Goal: Information Seeking & Learning: Find specific page/section

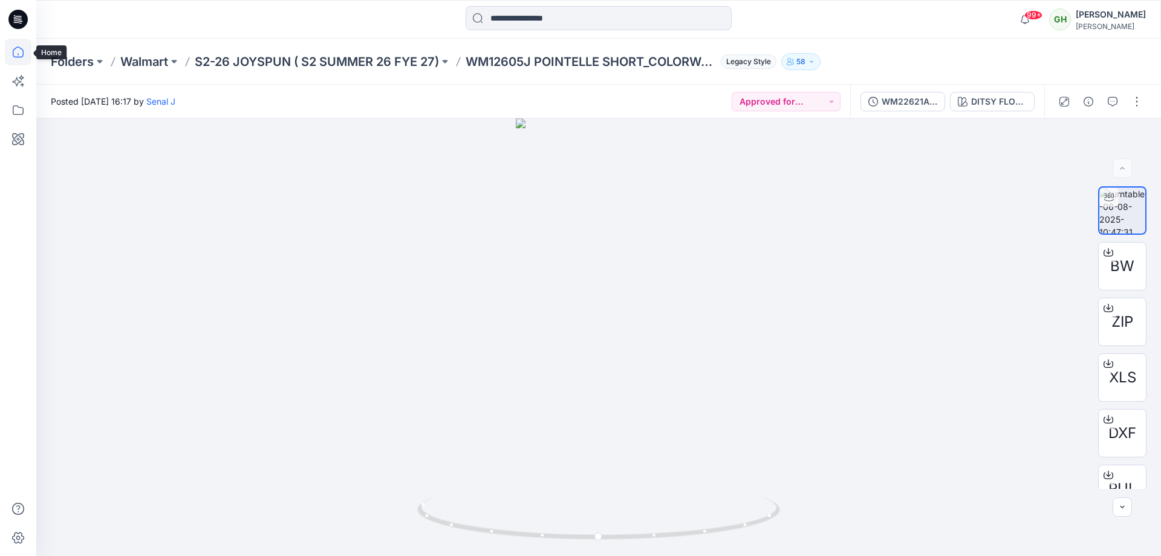
click at [25, 52] on icon at bounding box center [18, 52] width 27 height 27
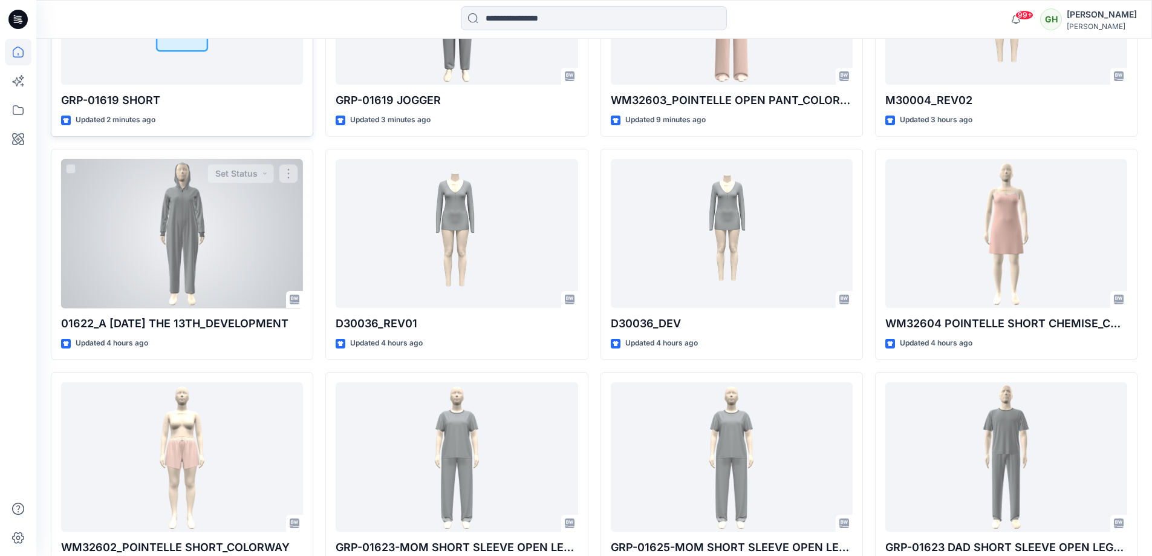
scroll to position [544, 0]
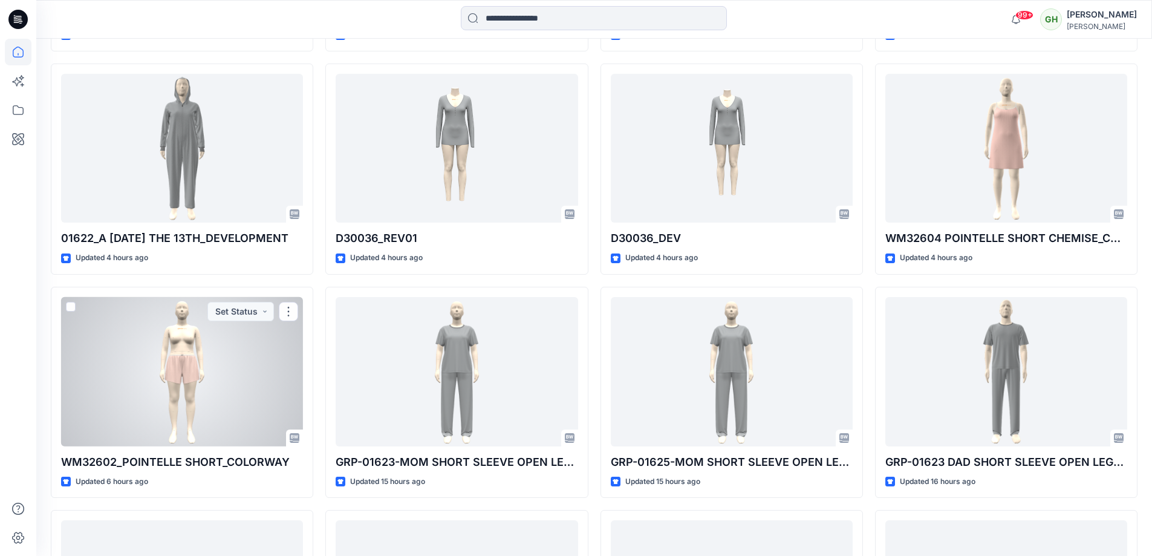
click at [208, 335] on div at bounding box center [182, 371] width 242 height 149
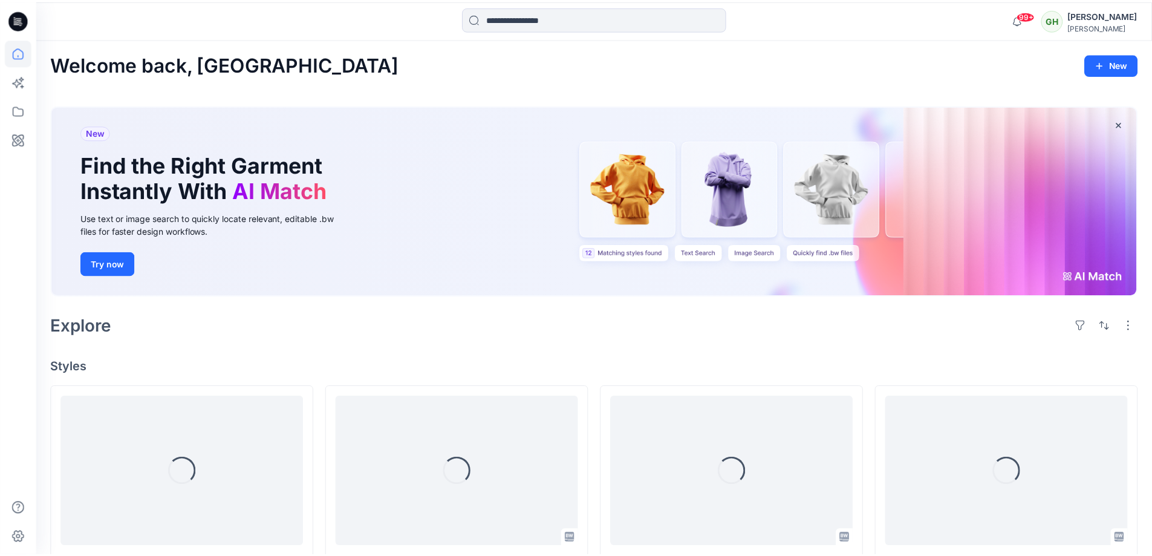
scroll to position [544, 0]
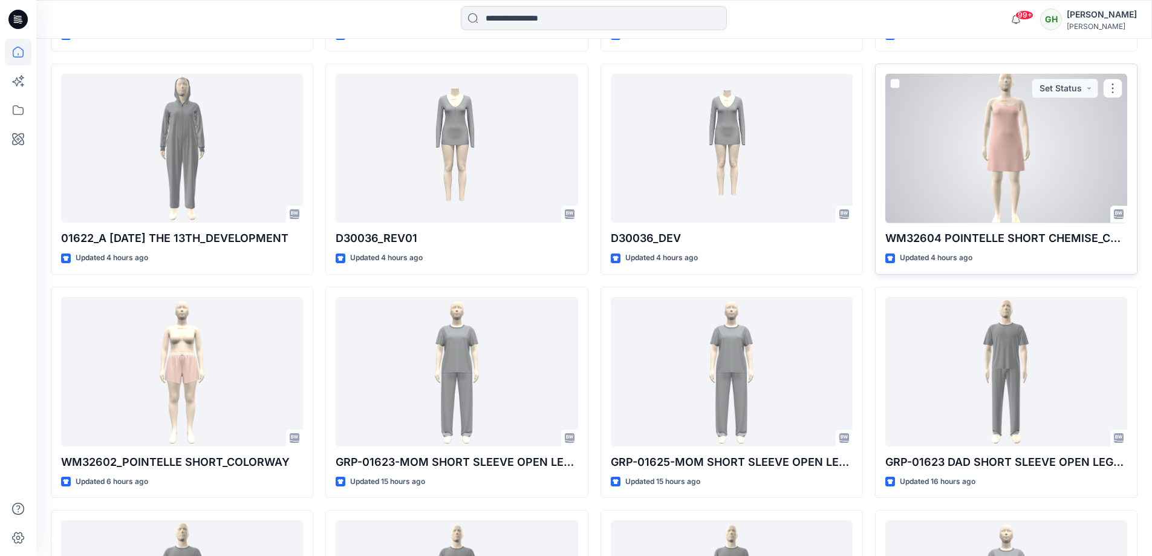
click at [953, 173] on div at bounding box center [1007, 148] width 242 height 149
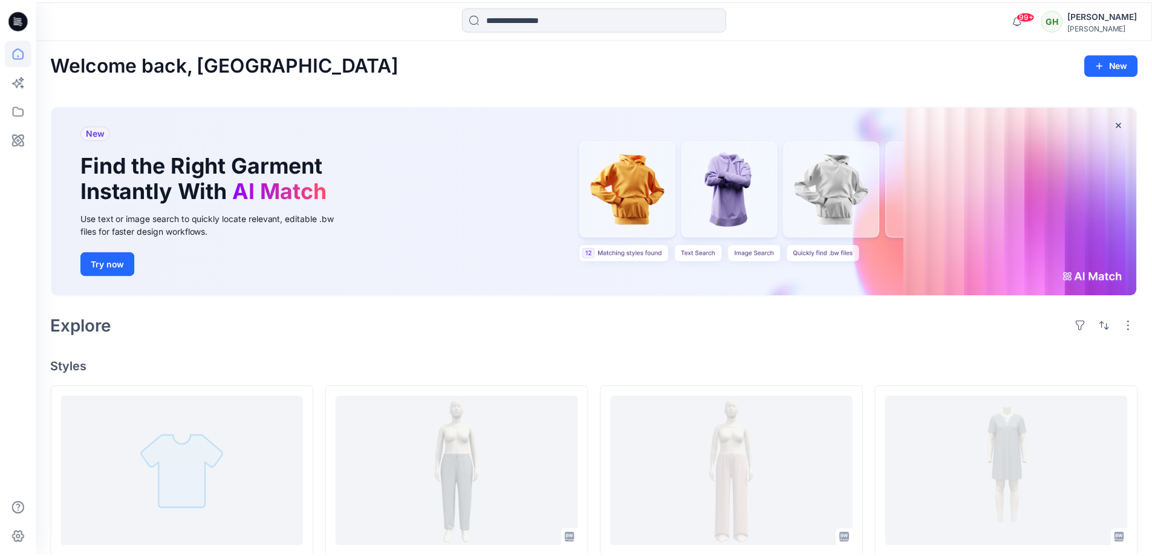
scroll to position [544, 0]
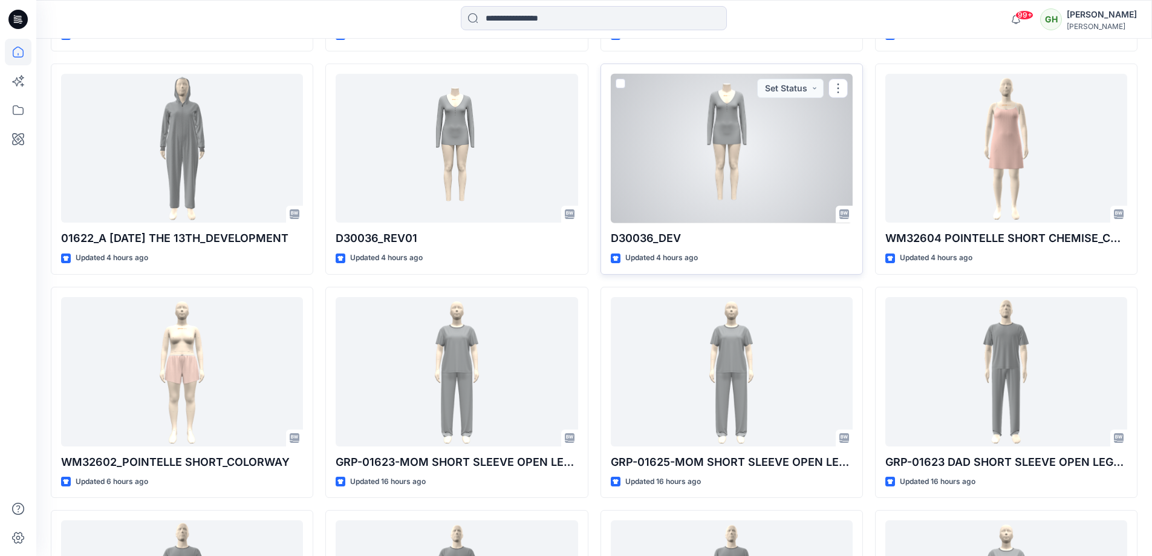
click at [777, 164] on div at bounding box center [732, 148] width 242 height 149
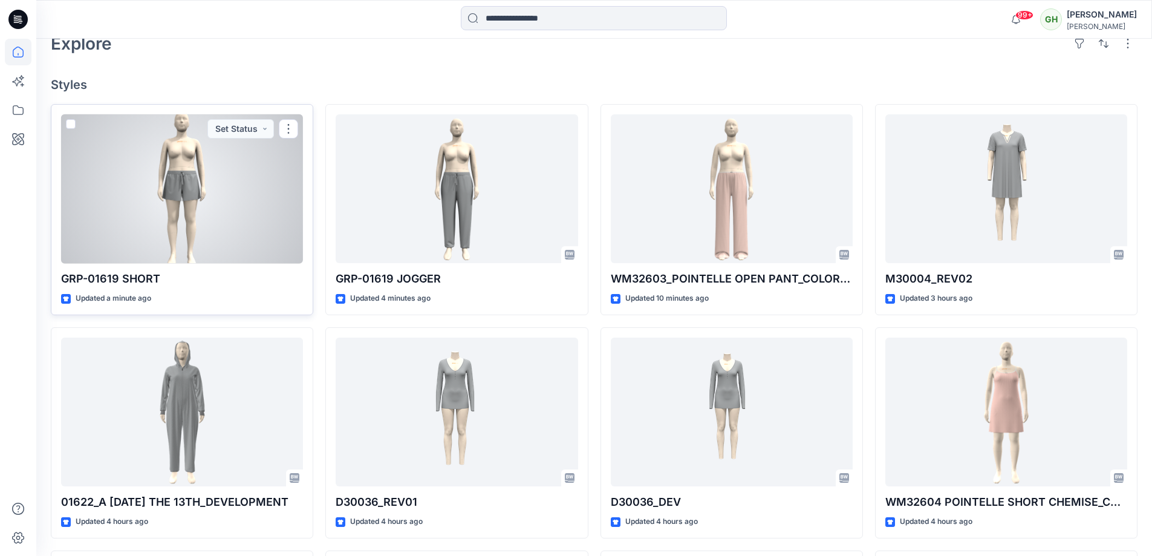
scroll to position [302, 0]
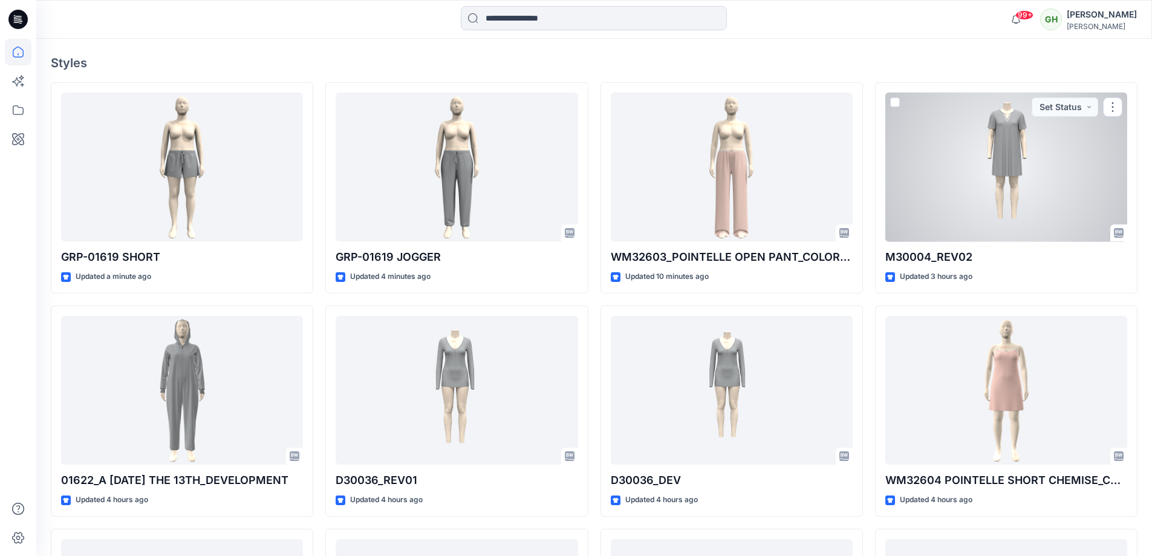
click at [997, 215] on div at bounding box center [1007, 167] width 242 height 149
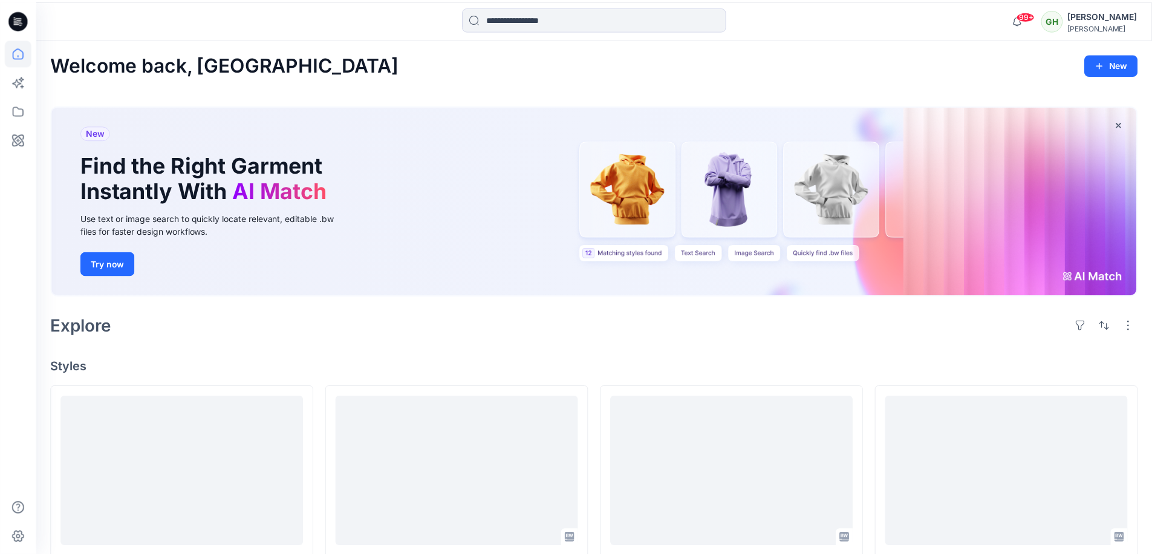
scroll to position [302, 0]
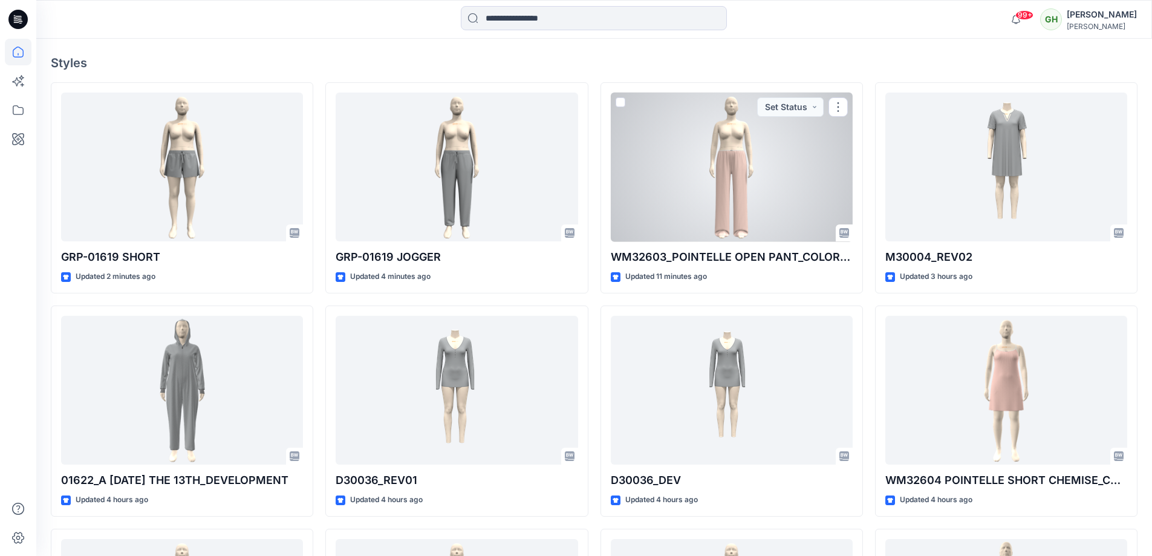
drag, startPoint x: 743, startPoint y: 186, endPoint x: 677, endPoint y: 160, distance: 71.4
click at [743, 186] on div at bounding box center [732, 167] width 242 height 149
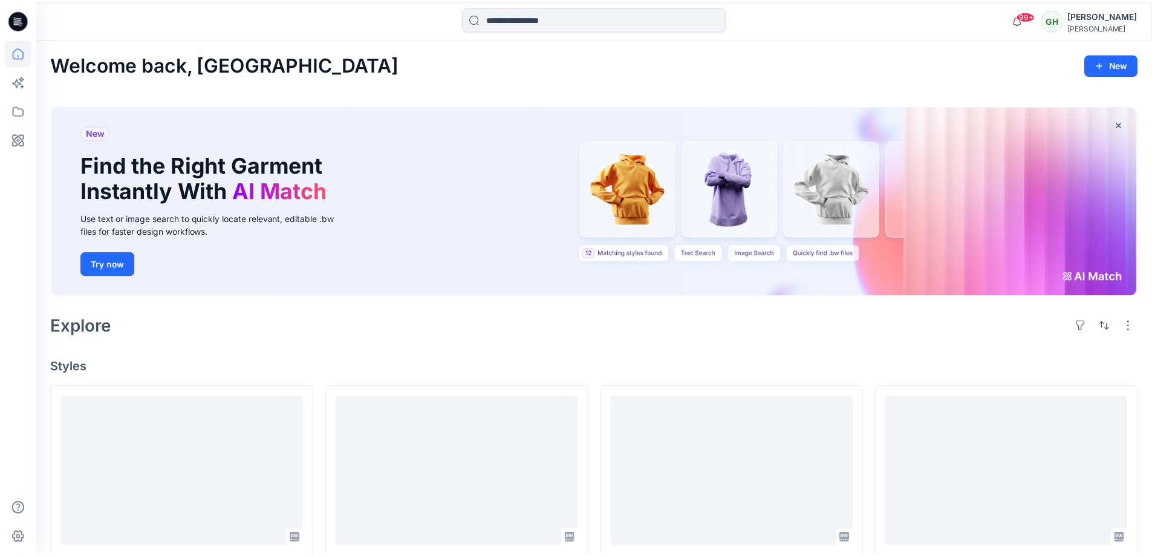
scroll to position [302, 0]
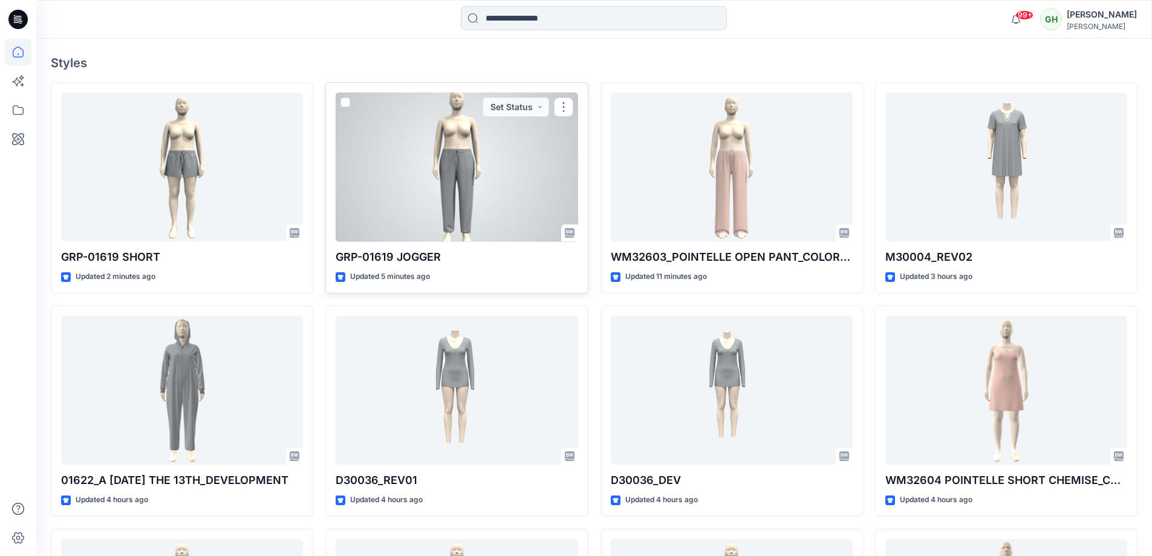
click at [440, 160] on div at bounding box center [457, 167] width 242 height 149
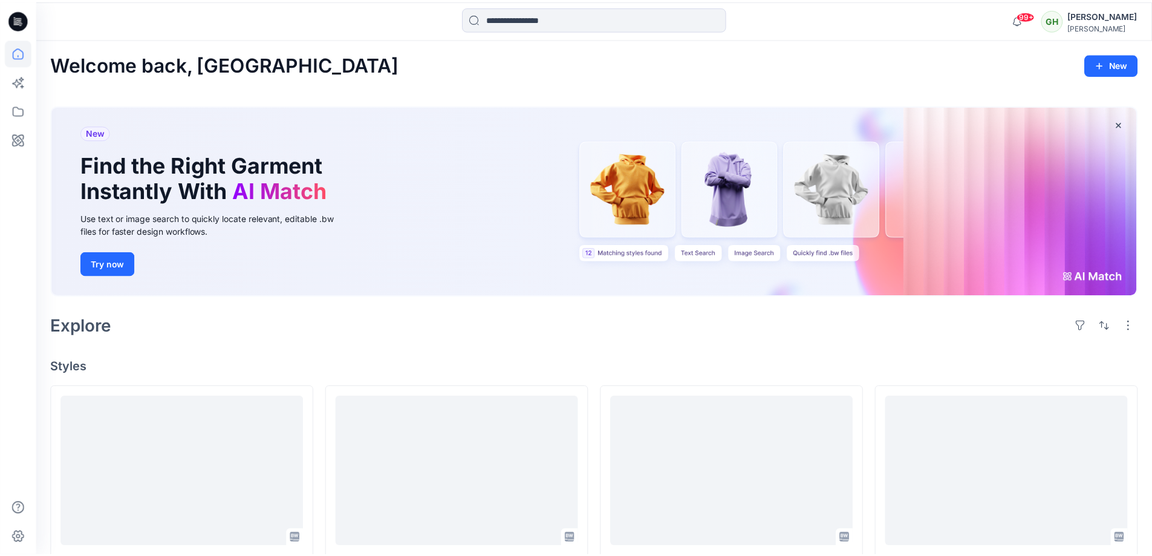
scroll to position [302, 0]
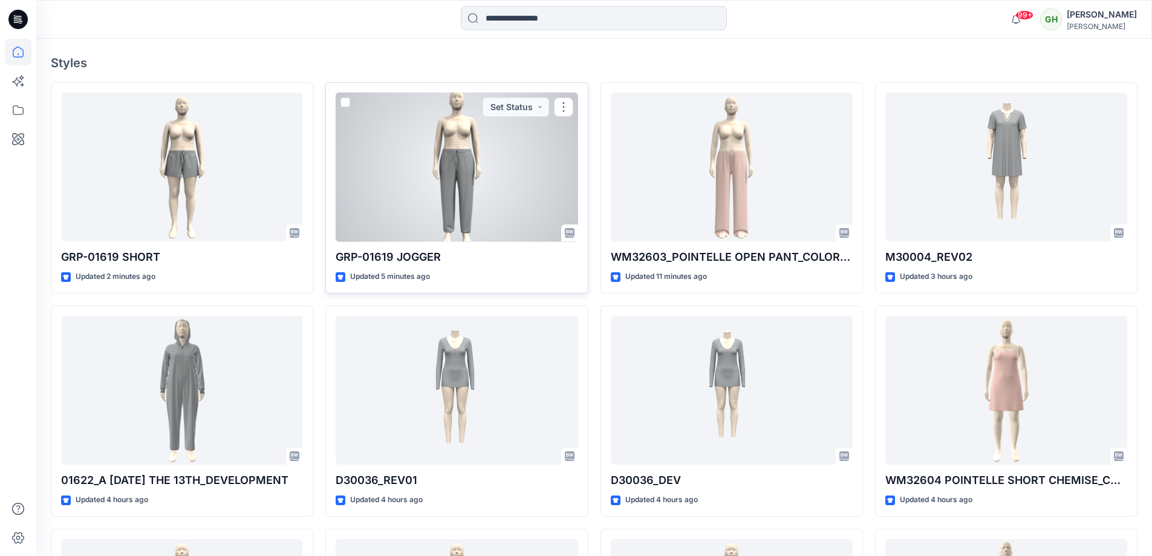
click at [366, 181] on div at bounding box center [457, 167] width 242 height 149
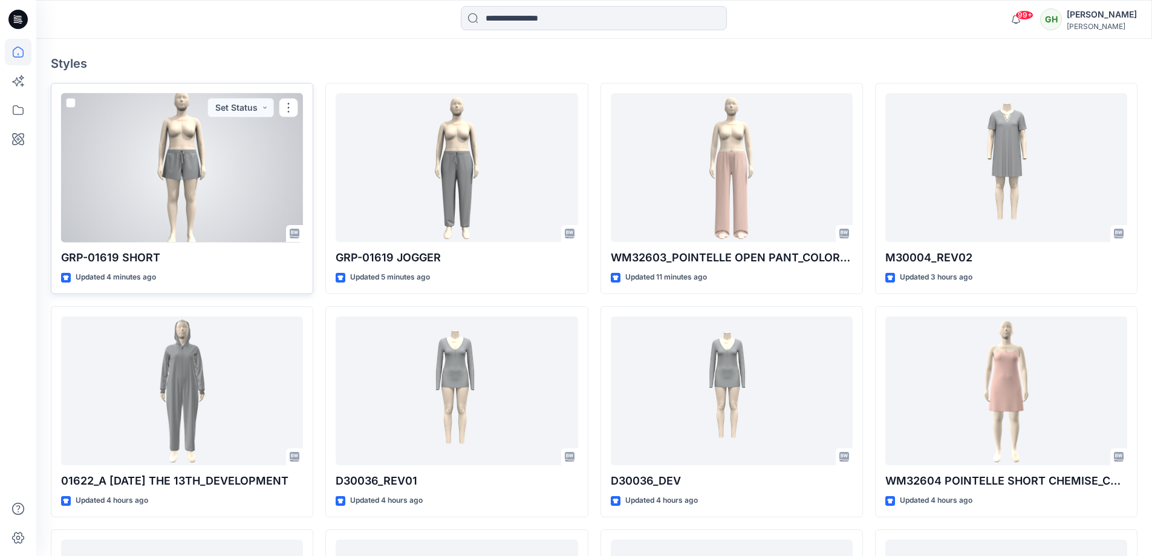
scroll to position [302, 0]
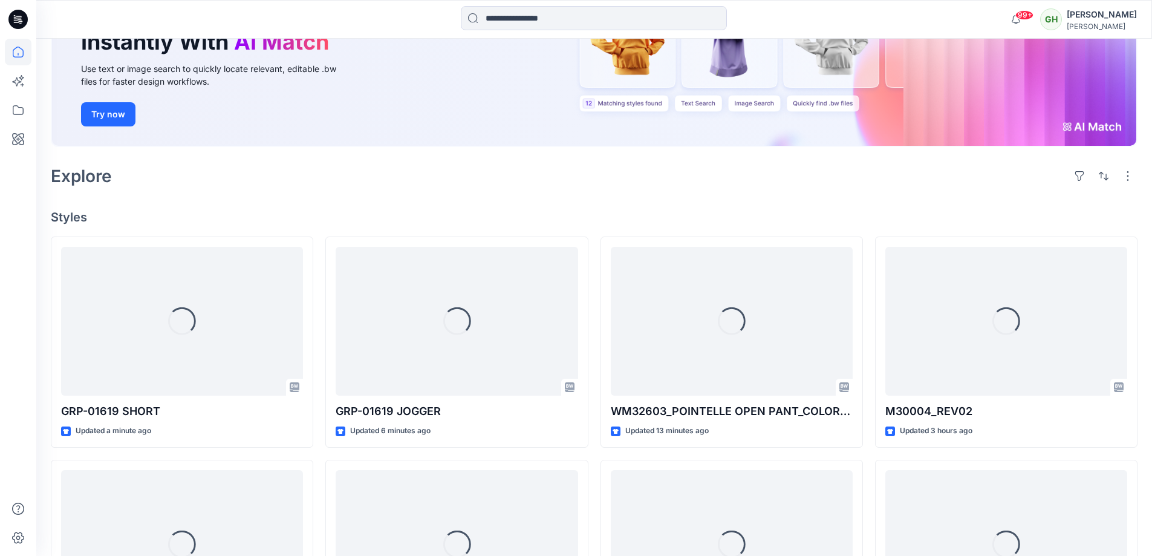
scroll to position [242, 0]
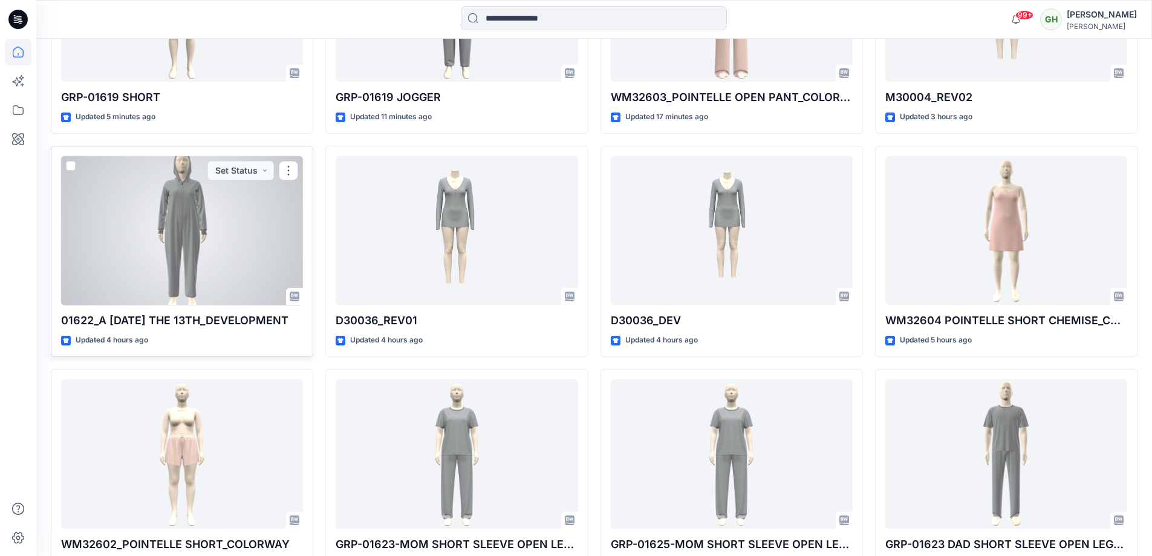
scroll to position [544, 0]
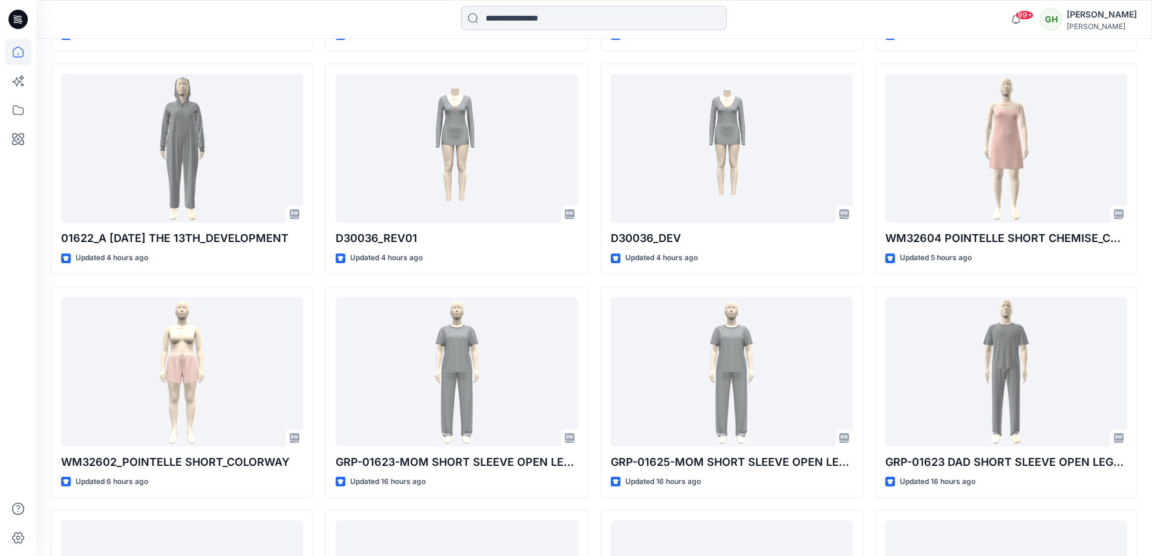
click at [525, 24] on input at bounding box center [594, 18] width 266 height 24
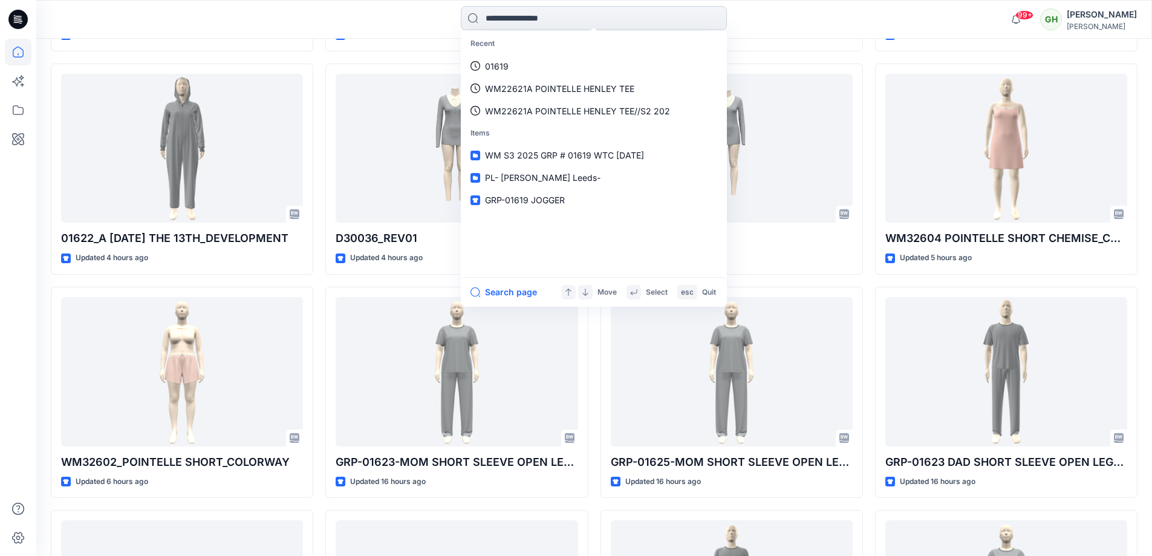
paste input "*******"
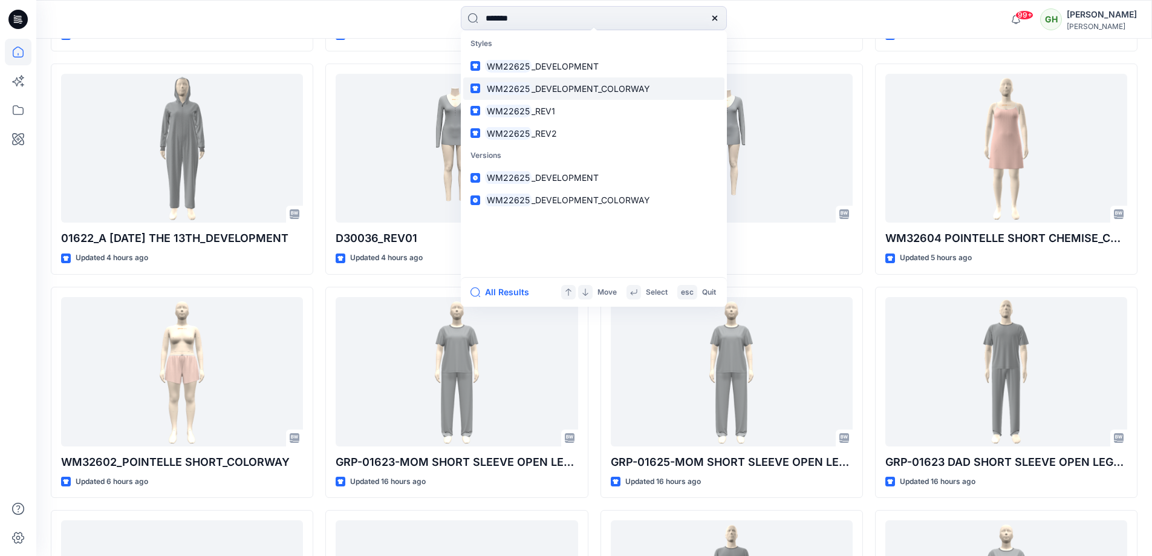
type input "*******"
click at [586, 93] on span "_DEVELOPMENT_COLORWAY" at bounding box center [591, 88] width 119 height 10
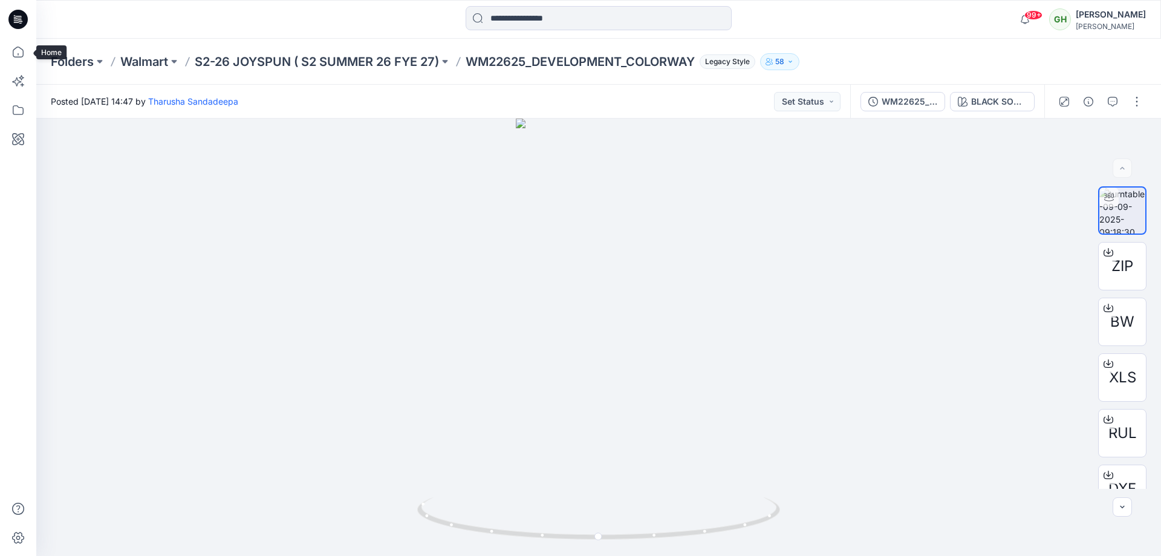
click at [25, 51] on icon at bounding box center [18, 52] width 27 height 27
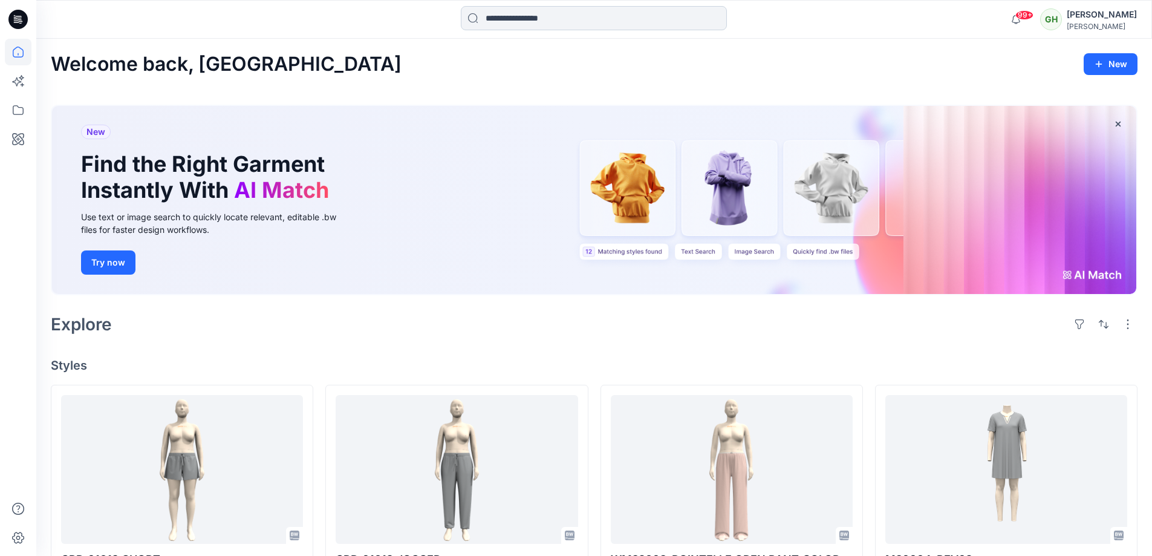
click at [503, 12] on input at bounding box center [594, 18] width 266 height 24
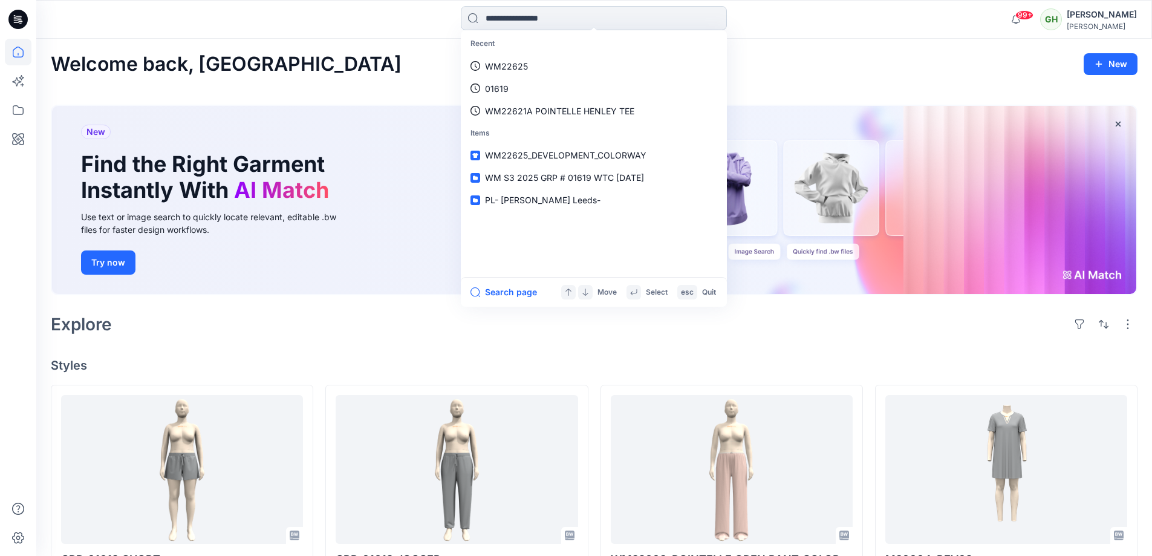
paste input "**********"
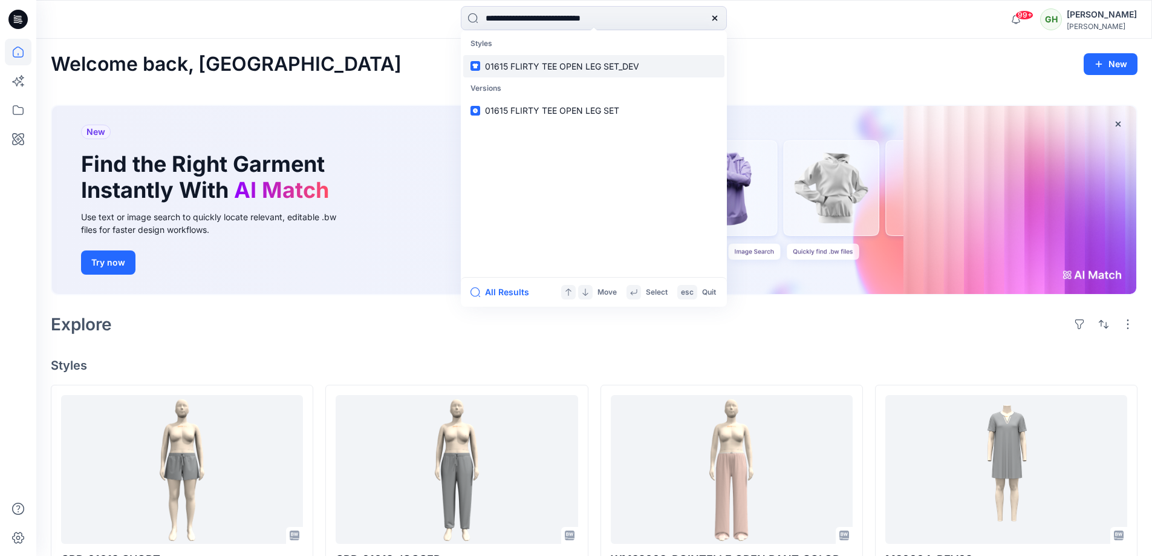
type input "**********"
click at [651, 62] on link "01615 FLIRTY TEE OPEN LEG SET_DEV" at bounding box center [593, 66] width 261 height 22
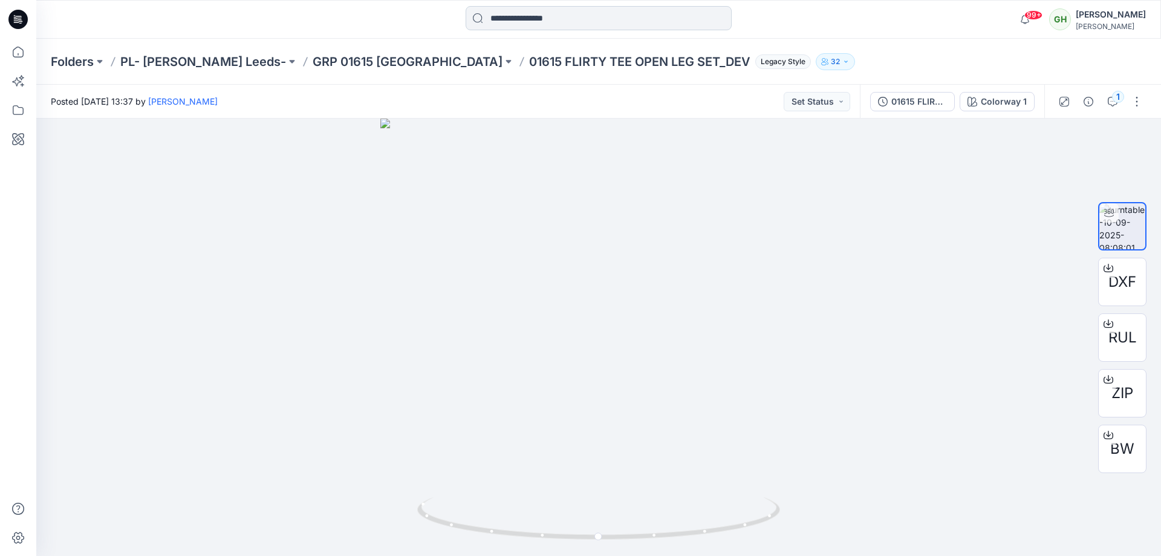
click at [515, 22] on input at bounding box center [599, 18] width 266 height 24
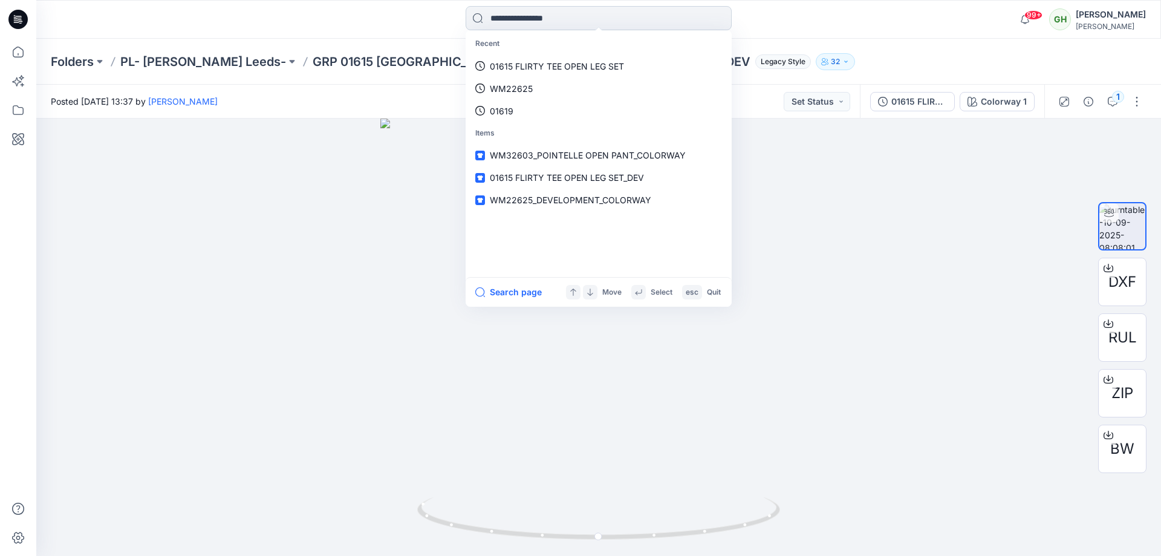
paste input "*******"
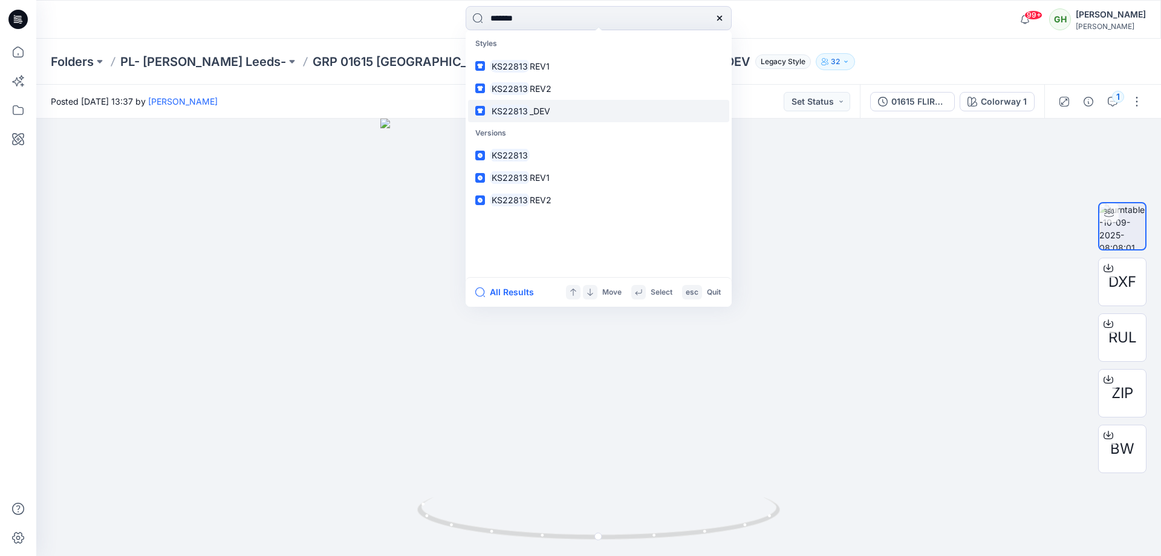
type input "*******"
click at [613, 117] on link "KS22813 _DEV" at bounding box center [598, 111] width 261 height 22
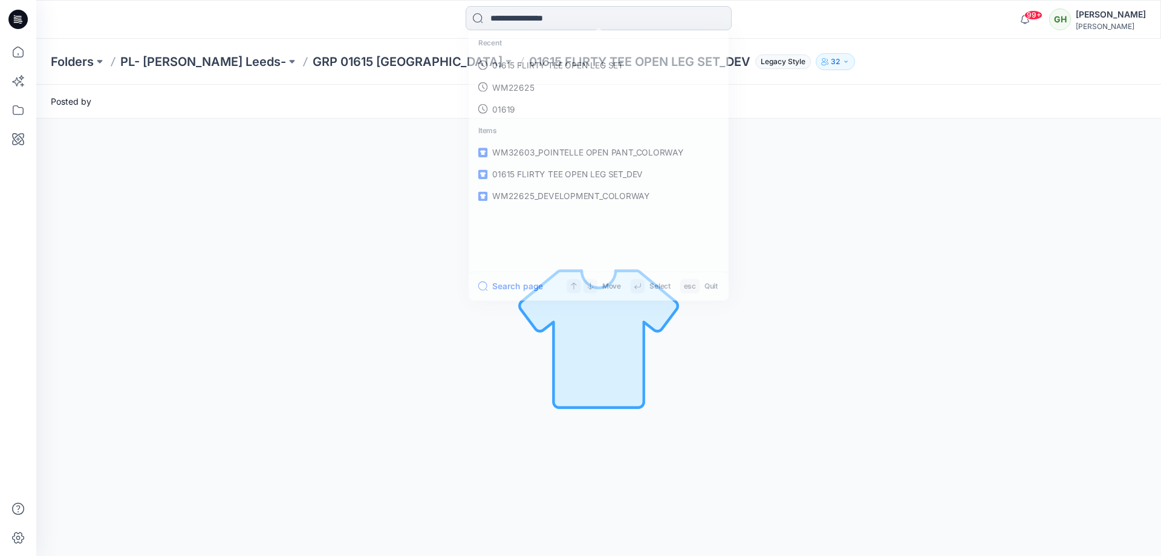
click at [521, 17] on input at bounding box center [599, 18] width 266 height 24
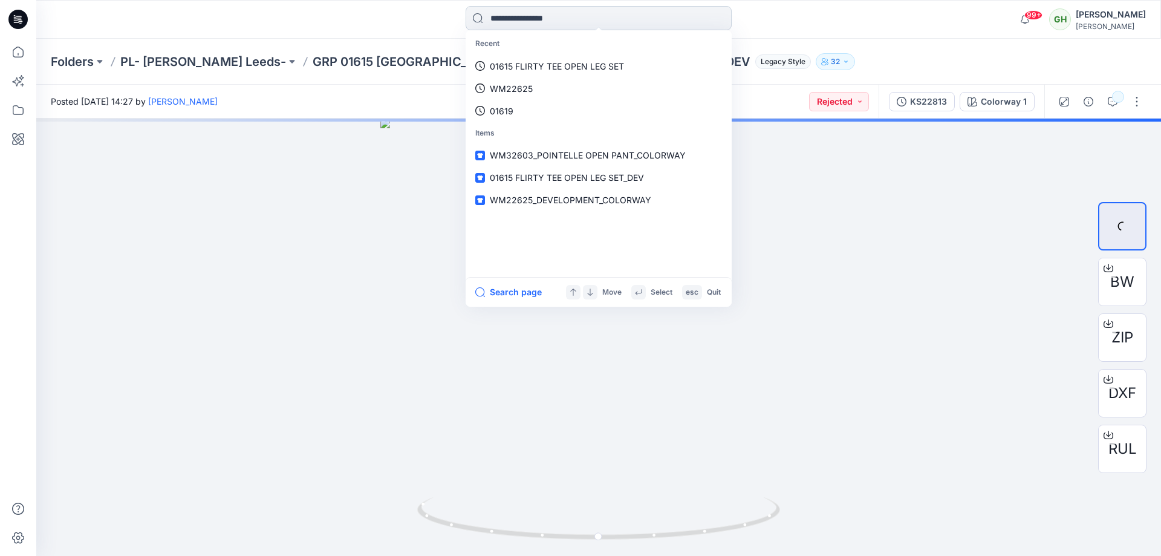
click at [538, 21] on input at bounding box center [599, 18] width 266 height 24
click at [835, 27] on div "Recent 01615 FLIRTY TEE OPEN LEG SET WM22625 01619 Items WM32603_POINTELLE OPEN…" at bounding box center [599, 19] width 563 height 27
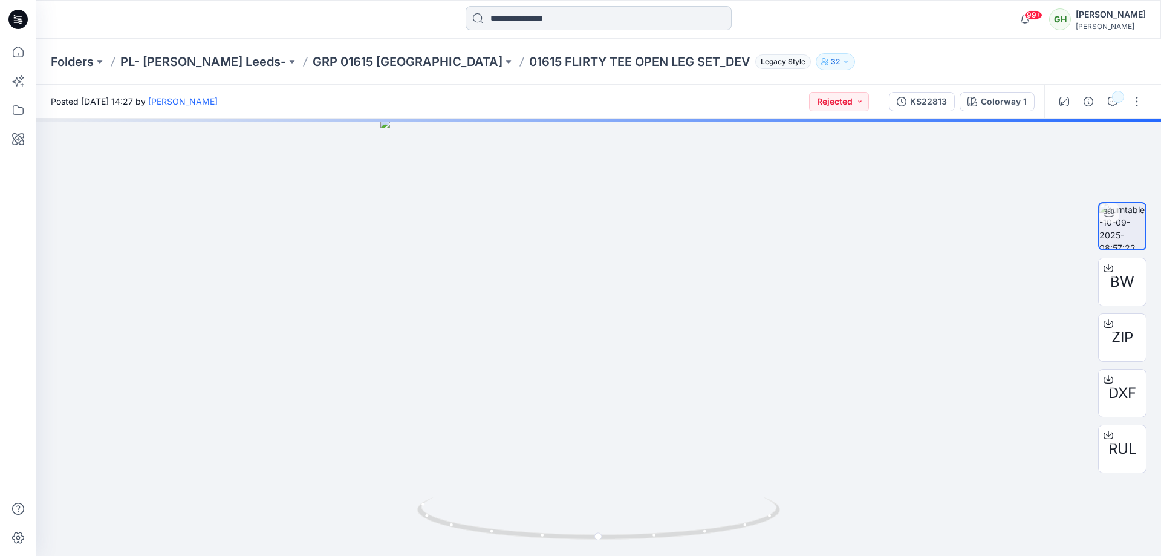
click at [616, 10] on input at bounding box center [599, 18] width 266 height 24
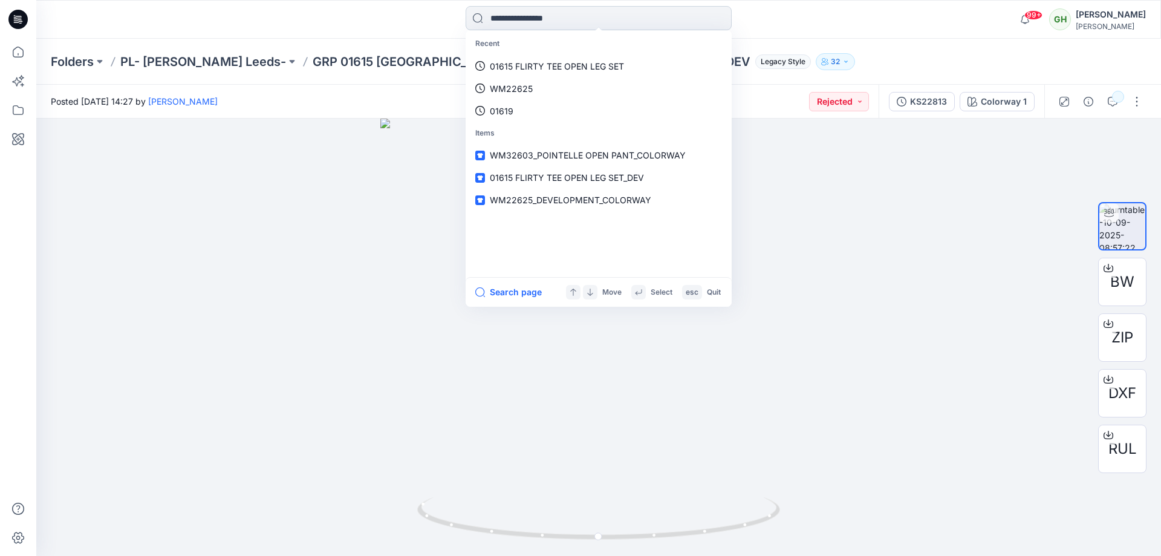
paste input "*******"
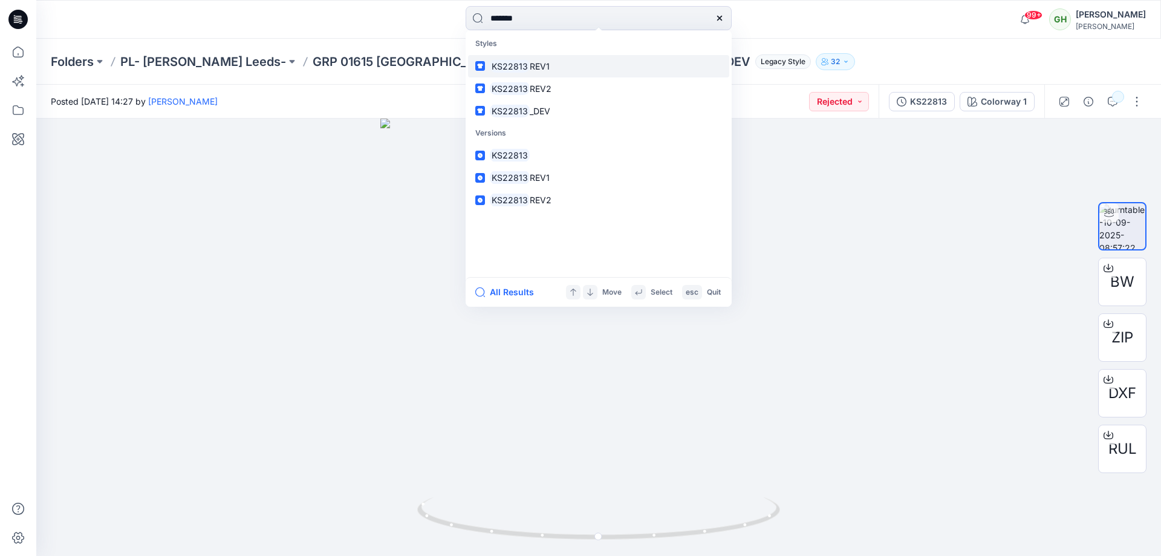
type input "*******"
click at [609, 60] on link "KS22813 REV1" at bounding box center [598, 66] width 261 height 22
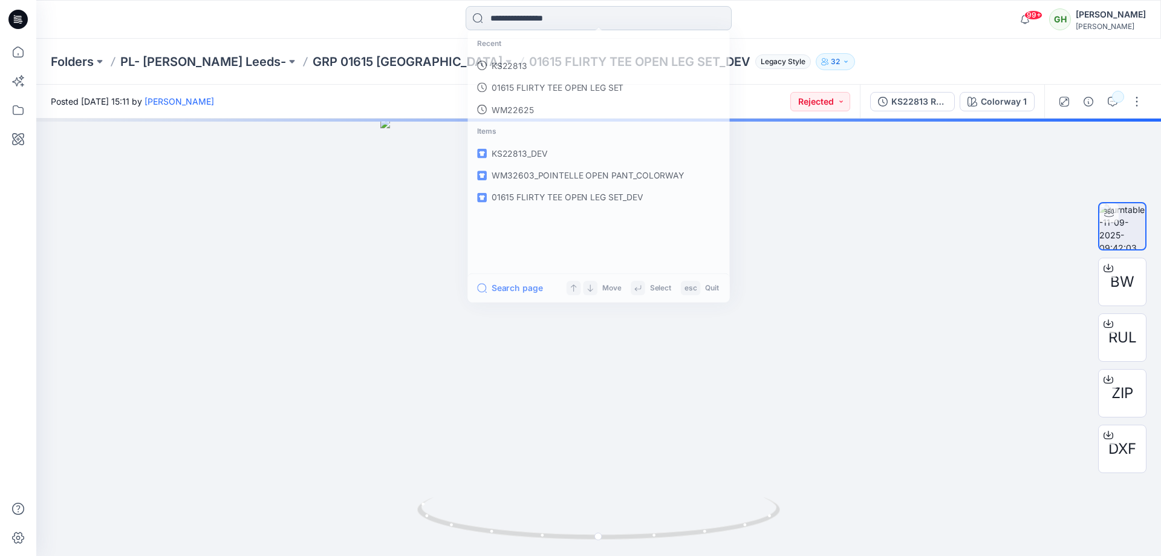
click at [581, 22] on input at bounding box center [599, 18] width 266 height 24
click at [583, 65] on link "KS22813" at bounding box center [598, 66] width 261 height 22
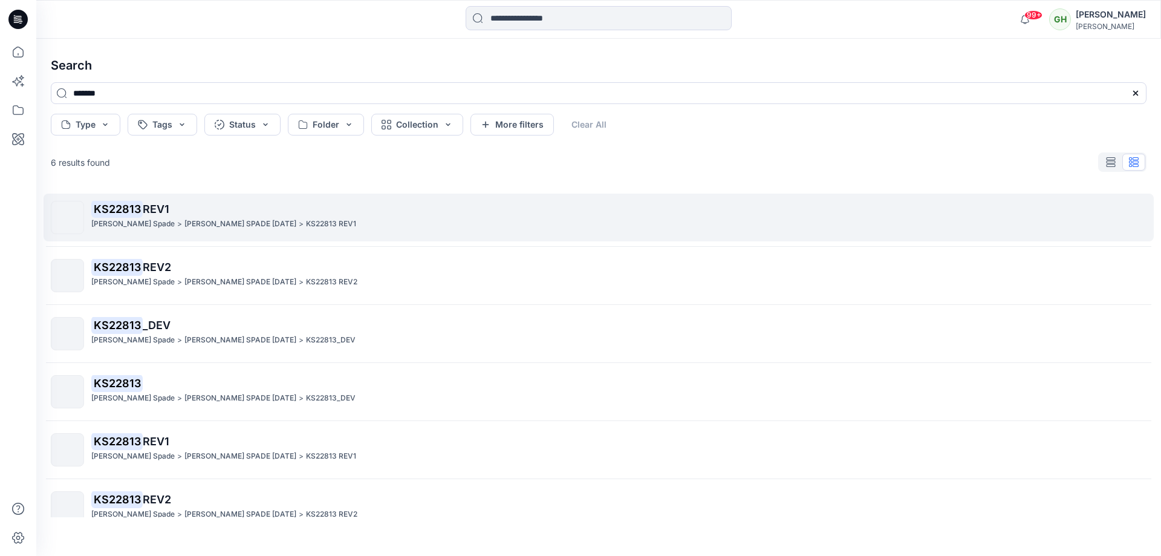
click at [289, 214] on p "KS22813 REV1" at bounding box center [618, 209] width 1055 height 17
